Goal: Task Accomplishment & Management: Use online tool/utility

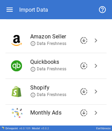
scroll to position [70, 0]
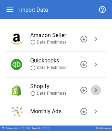
click at [94, 92] on span "chevron_right" at bounding box center [96, 90] width 8 height 8
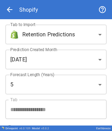
scroll to position [48, 0]
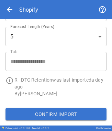
click at [66, 114] on button "Confirm Import" at bounding box center [55, 114] width 101 height 12
